Goal: Obtain resource: Download file/media

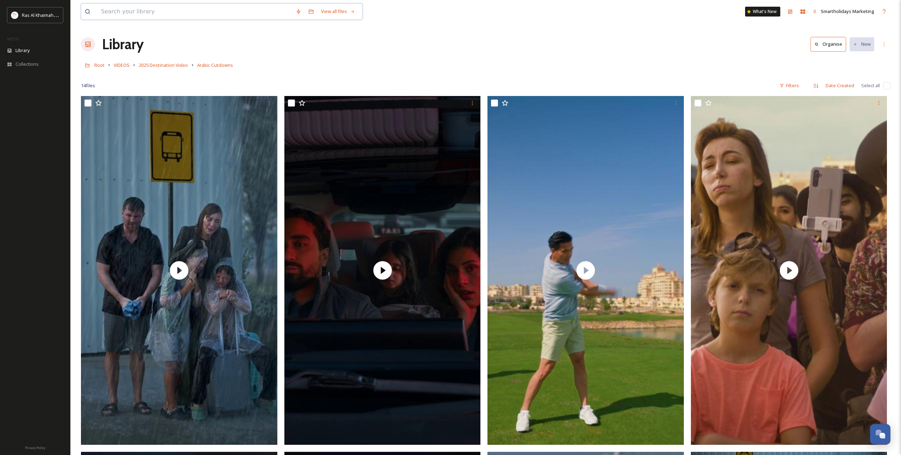
click at [209, 12] on input at bounding box center [194, 11] width 195 height 15
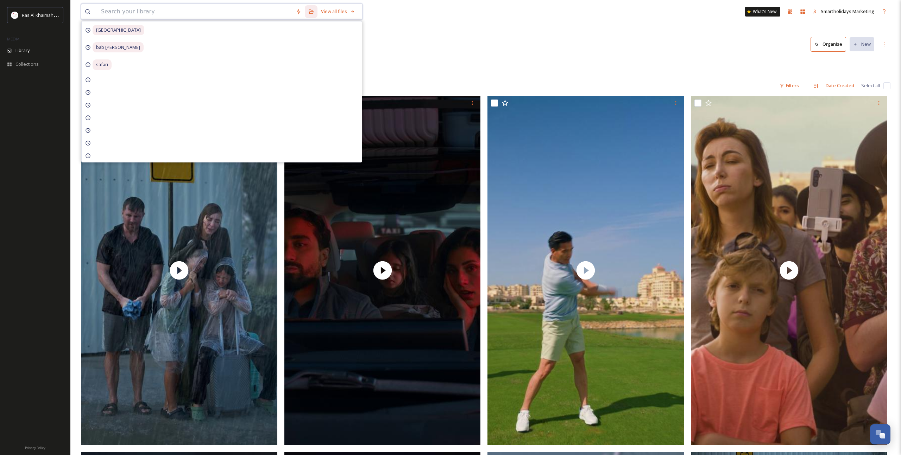
paste input "Beach Buggy"
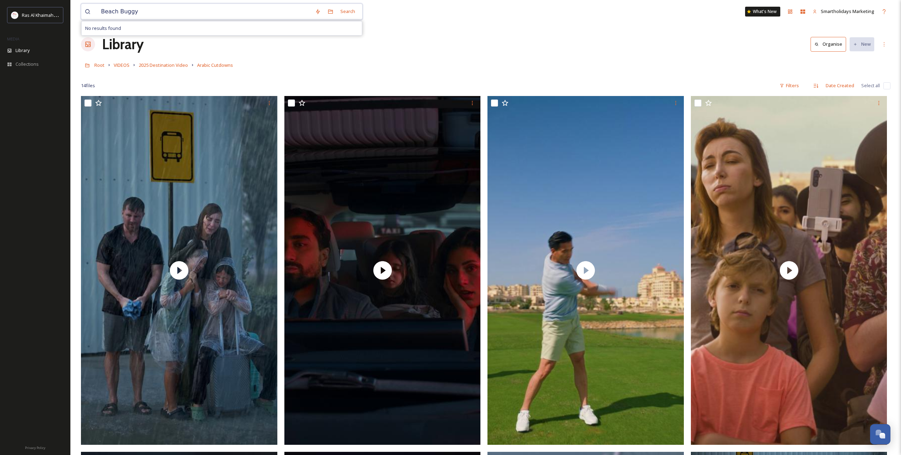
drag, startPoint x: 120, startPoint y: 13, endPoint x: 190, endPoint y: 16, distance: 70.1
click at [190, 16] on input "Beach Buggy" at bounding box center [204, 11] width 214 height 15
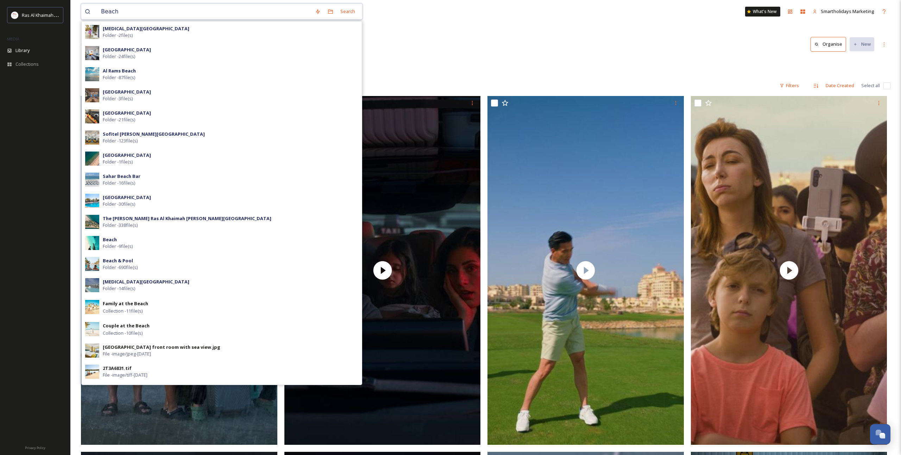
click at [228, 11] on input "Beach" at bounding box center [204, 11] width 214 height 15
paste input "Buggy"
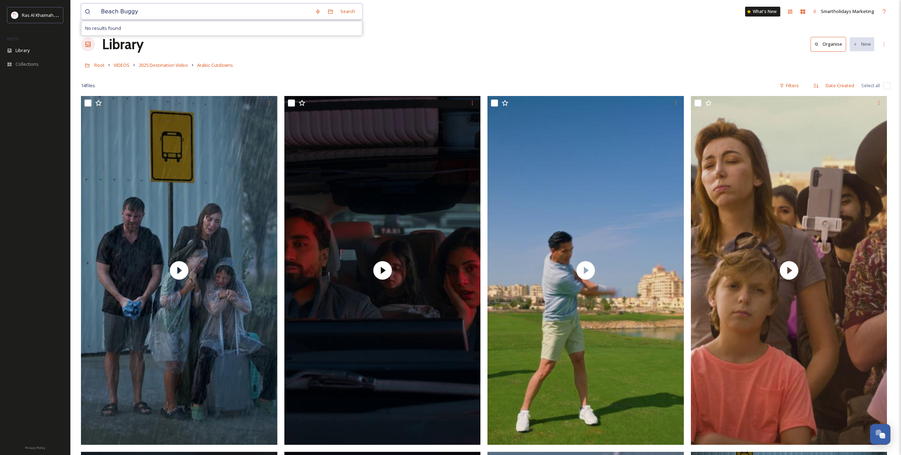
drag, startPoint x: 118, startPoint y: 12, endPoint x: 80, endPoint y: 14, distance: 38.8
click at [246, 13] on input "Buggy" at bounding box center [204, 11] width 214 height 15
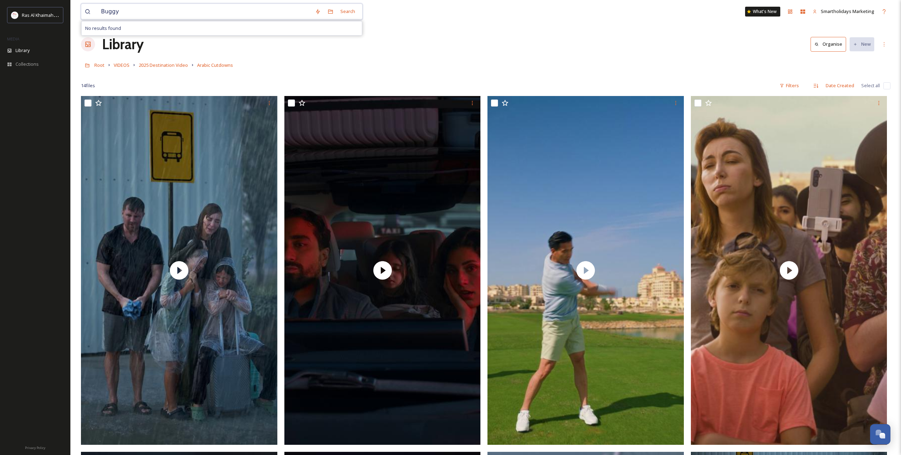
type input "Buggy"
click at [115, 41] on h1 "Library" at bounding box center [123, 44] width 42 height 21
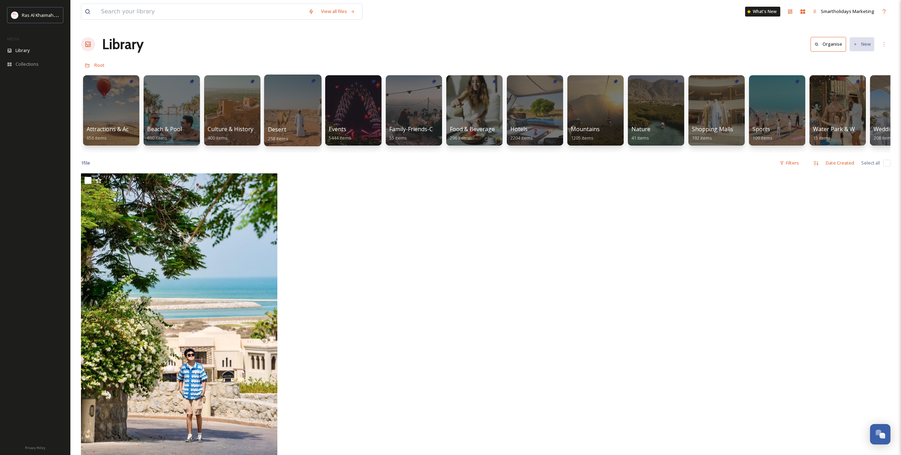
click at [288, 128] on div "Desert 258 items" at bounding box center [293, 134] width 50 height 18
click at [306, 104] on div at bounding box center [292, 111] width 57 height 72
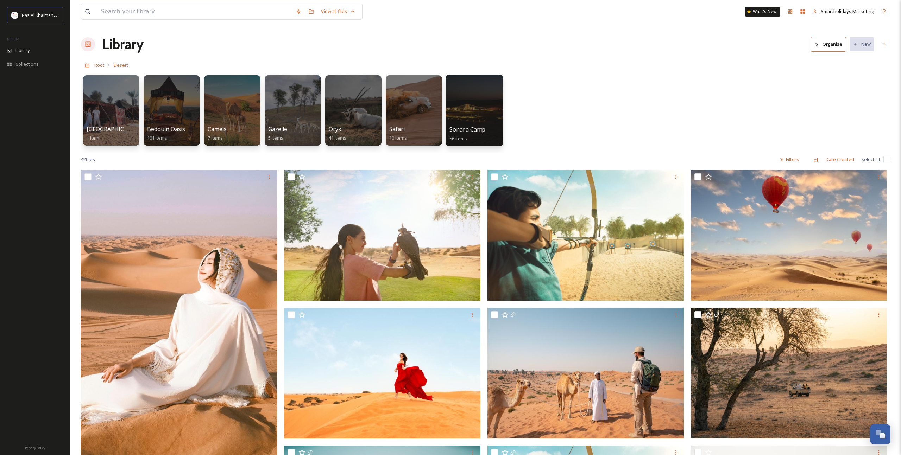
click at [477, 128] on span "Sonara Camp" at bounding box center [467, 130] width 36 height 8
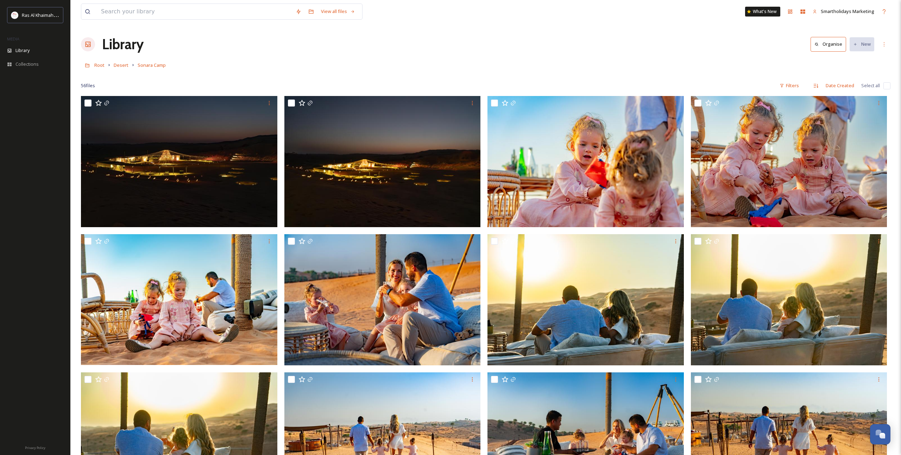
click at [136, 47] on h1 "Library" at bounding box center [123, 44] width 42 height 21
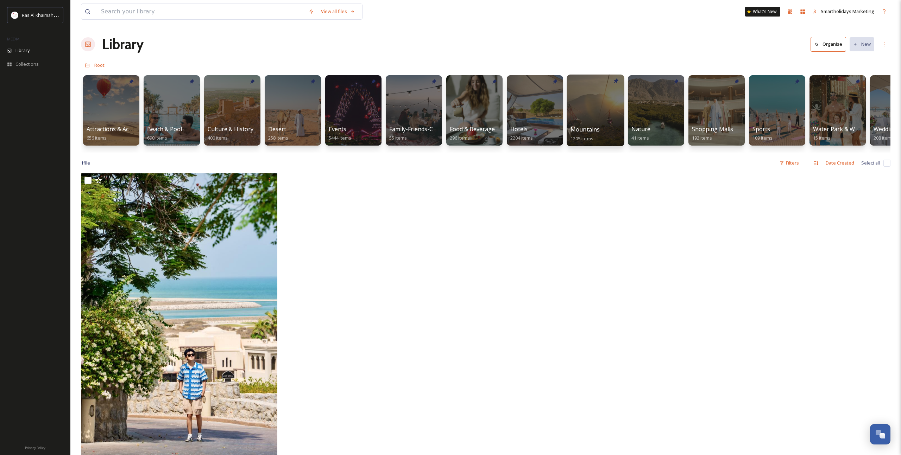
click at [606, 127] on div "Mountains 1205 items" at bounding box center [596, 134] width 50 height 18
click at [587, 117] on div at bounding box center [595, 111] width 57 height 72
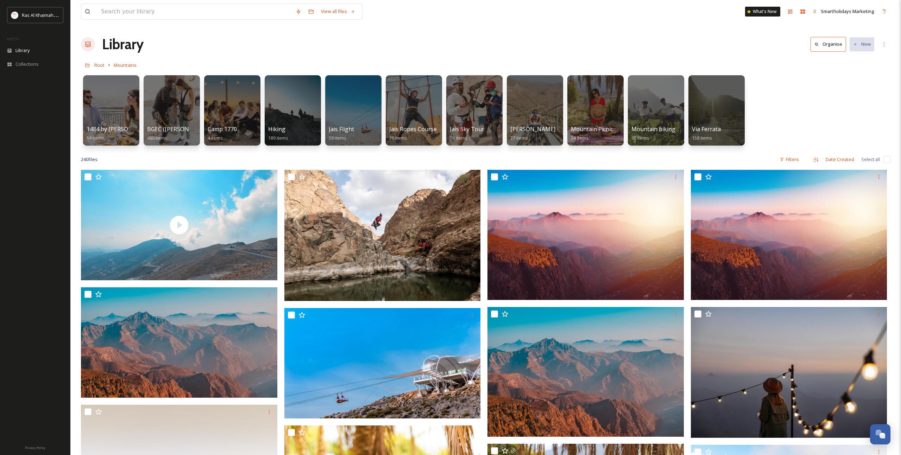
click at [120, 42] on h1 "Library" at bounding box center [123, 44] width 42 height 21
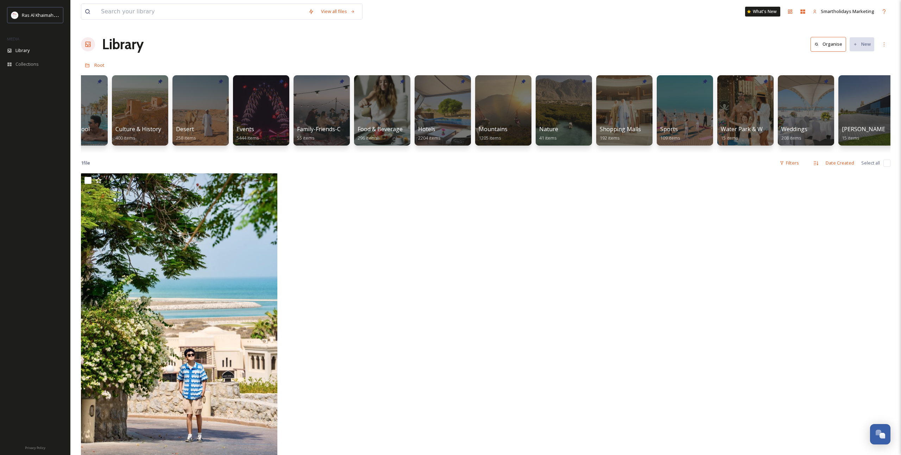
scroll to position [0, 74]
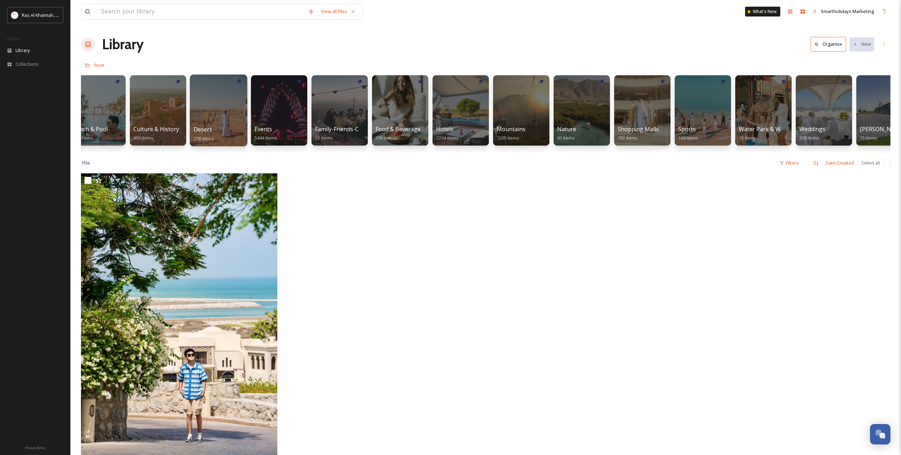
click at [224, 117] on div at bounding box center [218, 111] width 57 height 72
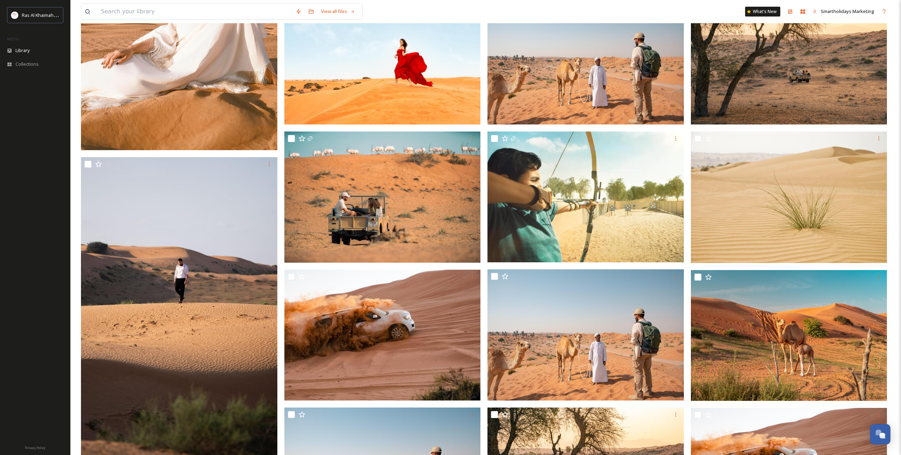
scroll to position [321, 0]
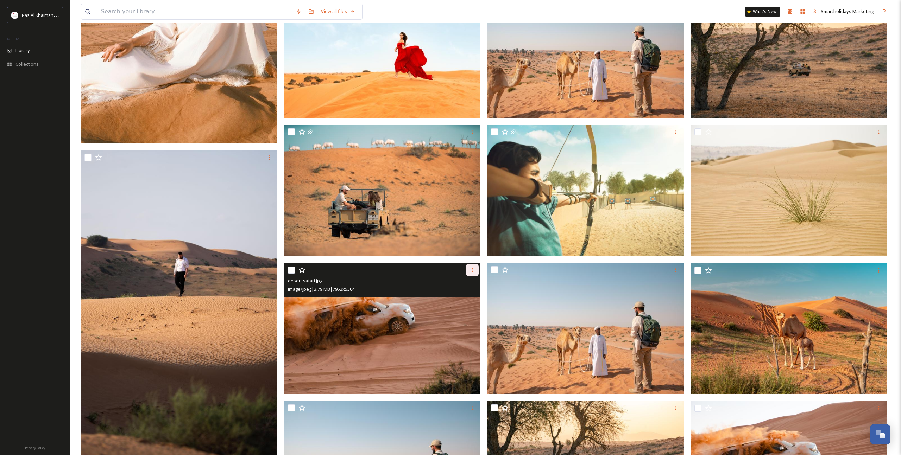
click at [471, 273] on div at bounding box center [472, 270] width 13 height 13
click at [468, 299] on span "Download" at bounding box center [463, 299] width 21 height 7
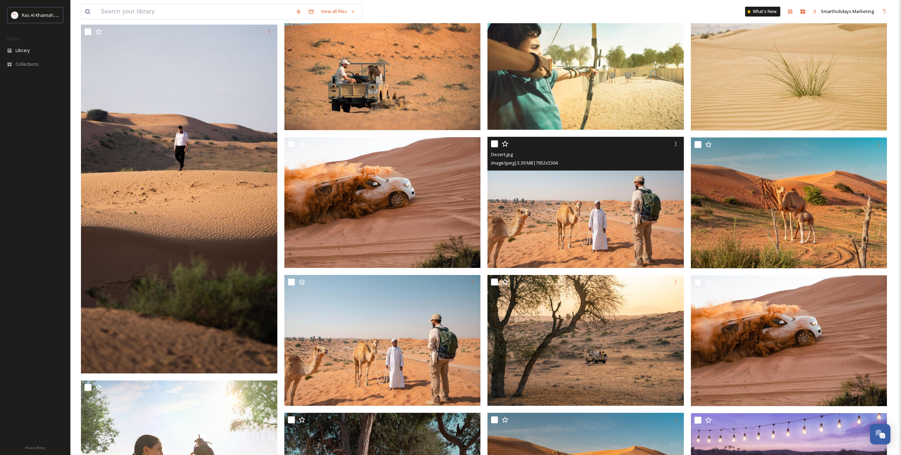
scroll to position [451, 0]
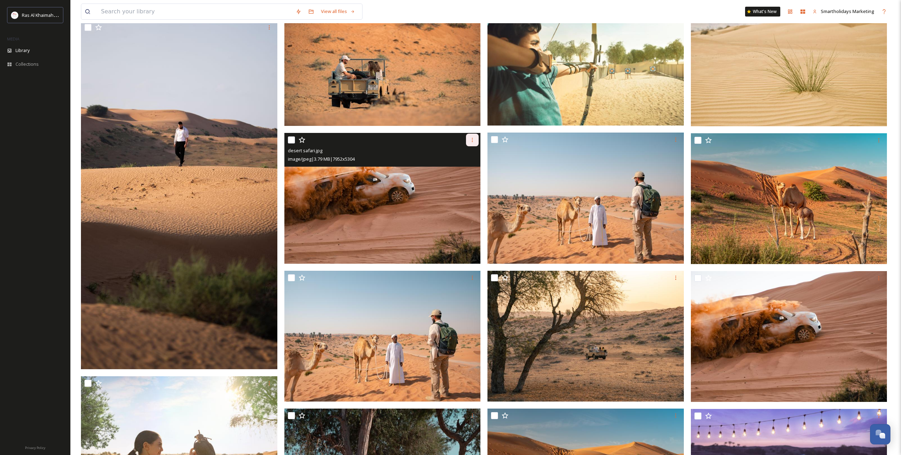
click at [473, 142] on icon at bounding box center [473, 140] width 6 height 6
click at [463, 172] on div "Download" at bounding box center [464, 169] width 29 height 14
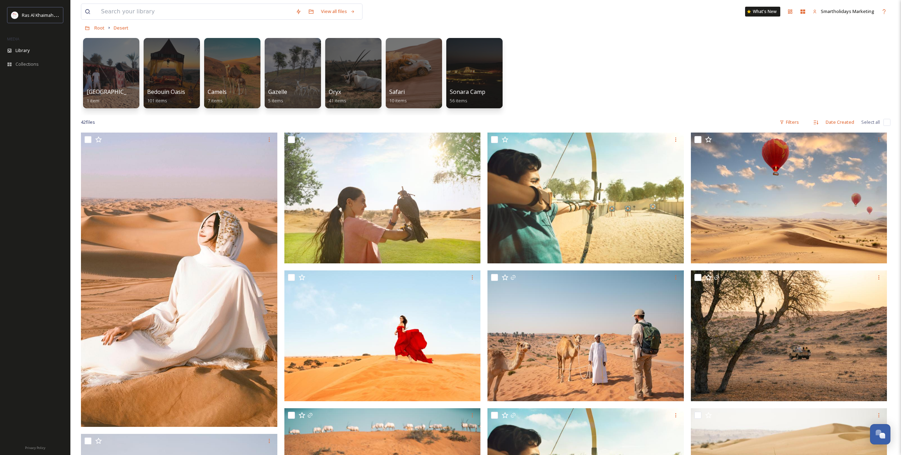
scroll to position [0, 0]
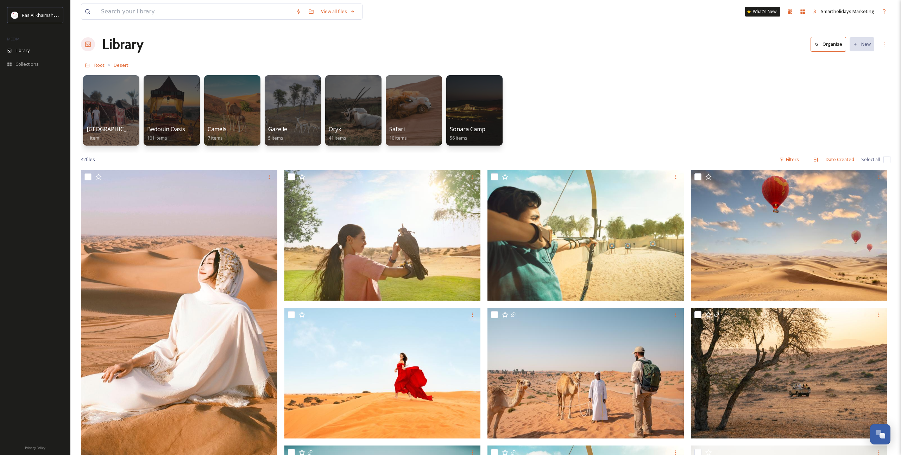
click at [125, 45] on h1 "Library" at bounding box center [123, 44] width 42 height 21
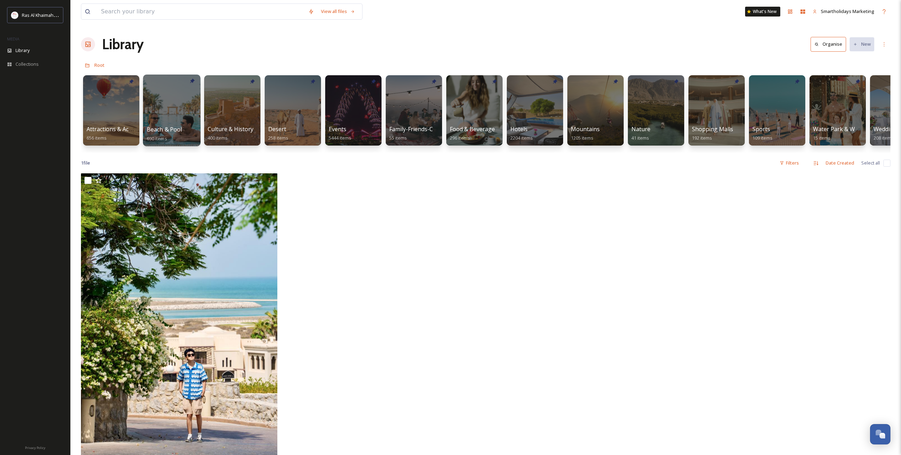
click at [166, 115] on div at bounding box center [171, 111] width 57 height 72
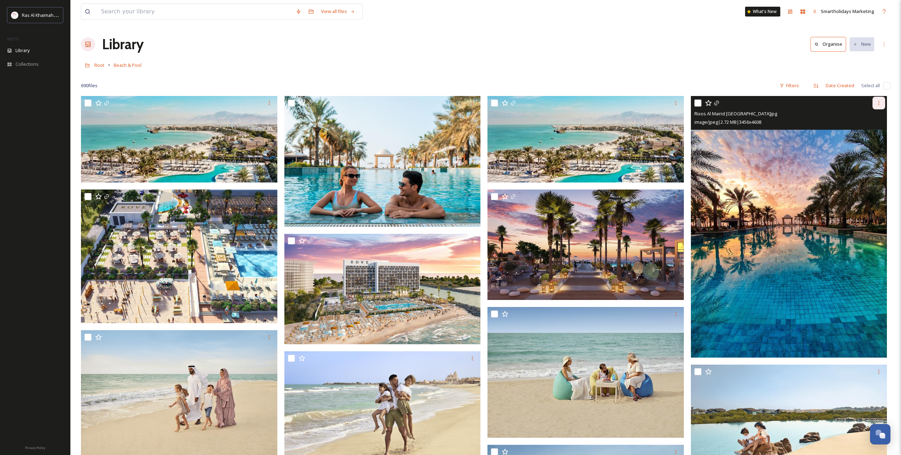
click at [882, 100] on div at bounding box center [879, 103] width 13 height 13
click at [872, 130] on span "Download" at bounding box center [870, 132] width 21 height 7
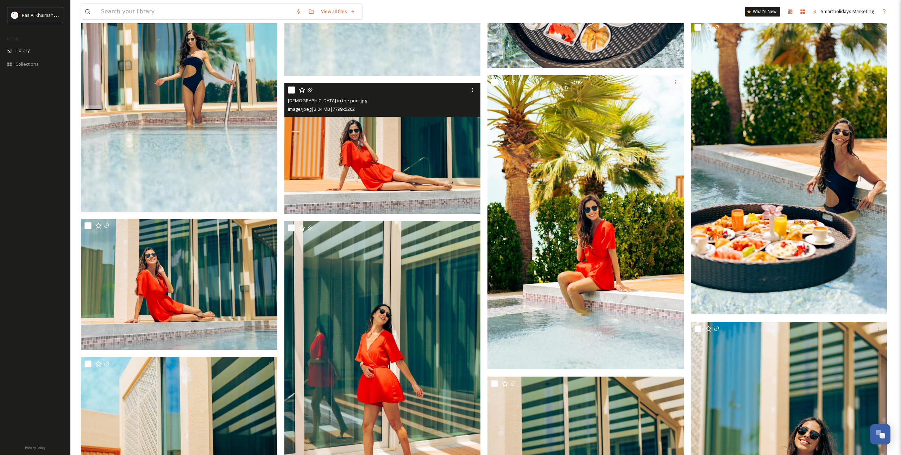
scroll to position [4327, 0]
